Goal: Navigation & Orientation: Find specific page/section

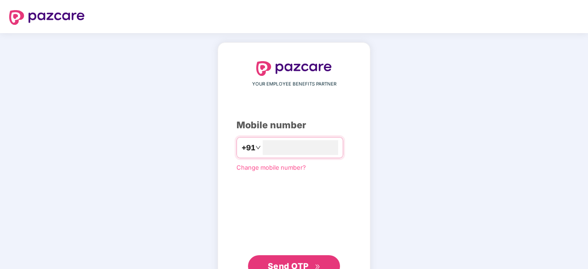
scroll to position [35, 0]
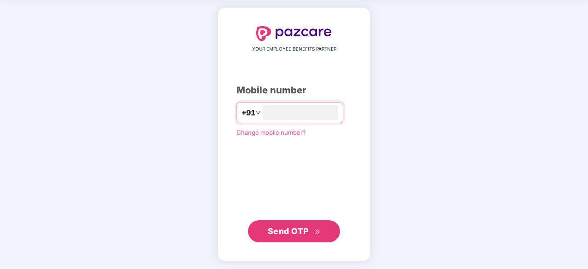
type input "**********"
click at [296, 229] on span "Send OTP" at bounding box center [288, 232] width 41 height 10
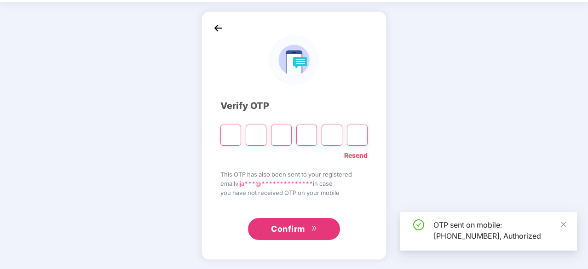
scroll to position [30, 0]
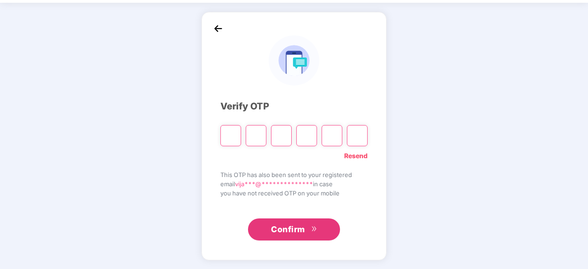
type input "*"
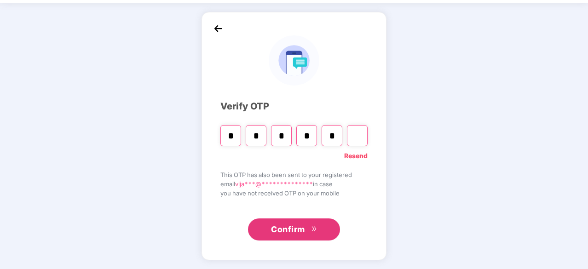
type input "*"
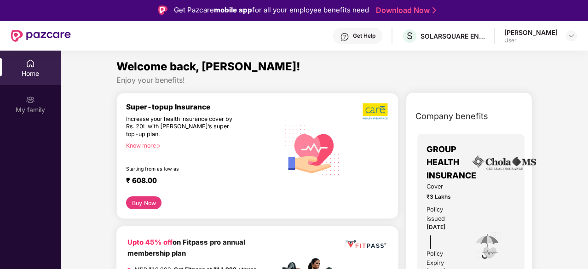
click at [530, 34] on div "[PERSON_NAME]" at bounding box center [531, 32] width 53 height 9
click at [462, 34] on div "SOLARSQUARE ENERGY" at bounding box center [453, 36] width 64 height 9
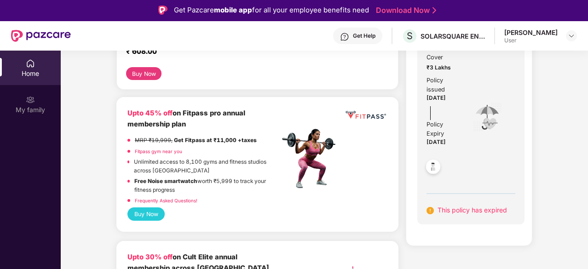
scroll to position [141, 0]
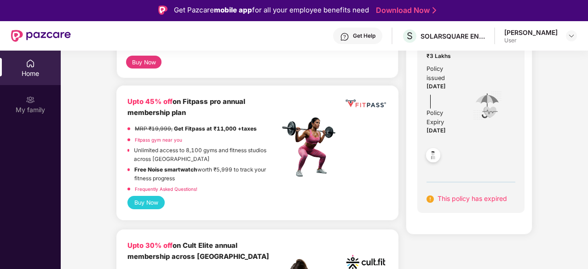
click at [429, 154] on img at bounding box center [433, 156] width 23 height 23
click at [446, 132] on span "[DATE]" at bounding box center [436, 131] width 19 height 6
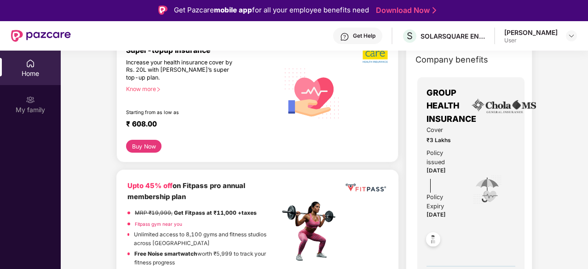
scroll to position [142, 0]
